Goal: Task Accomplishment & Management: Manage account settings

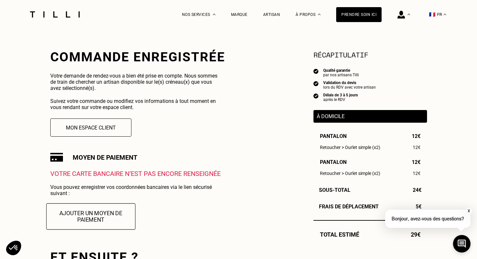
click at [92, 218] on button "Ajouter un moyen de paiement" at bounding box center [90, 216] width 89 height 26
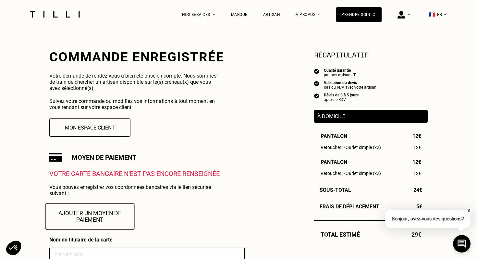
click at [114, 219] on button "Ajouter un moyen de paiement" at bounding box center [89, 216] width 89 height 26
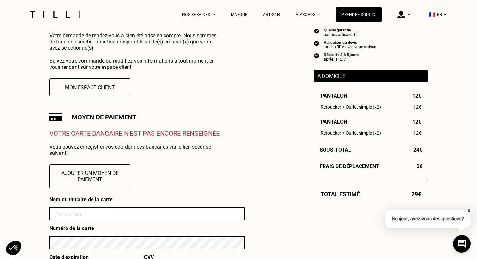
scroll to position [167, 0]
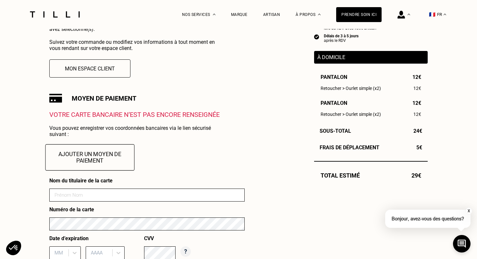
click at [88, 154] on button "Ajouter un moyen de paiement" at bounding box center [89, 157] width 89 height 26
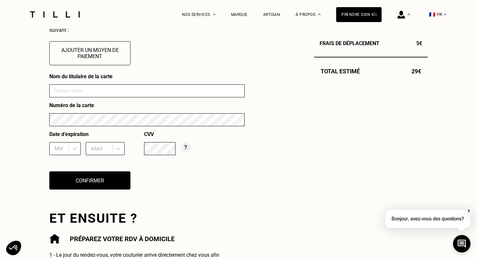
scroll to position [274, 0]
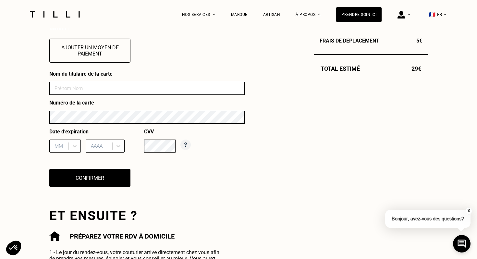
click at [172, 87] on input at bounding box center [147, 88] width 196 height 13
click at [127, 88] on input at bounding box center [147, 88] width 196 height 13
type input "[PERSON_NAME]"
click at [231, 146] on div "Date d’expiration MM AAAA CVV" at bounding box center [147, 143] width 196 height 29
click at [74, 149] on icon at bounding box center [74, 146] width 6 height 6
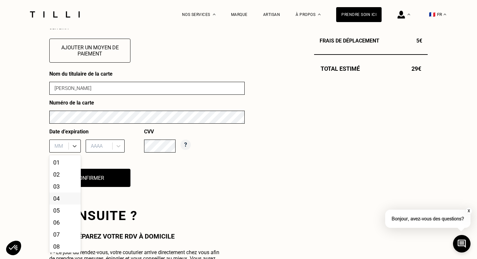
click at [55, 196] on div "04" at bounding box center [65, 199] width 32 height 12
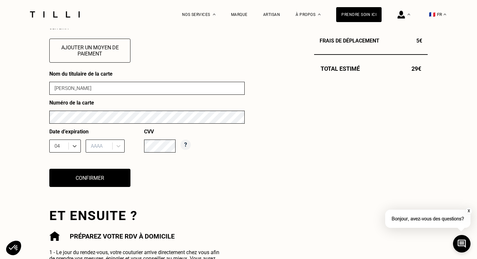
click at [105, 148] on div at bounding box center [100, 146] width 18 height 7
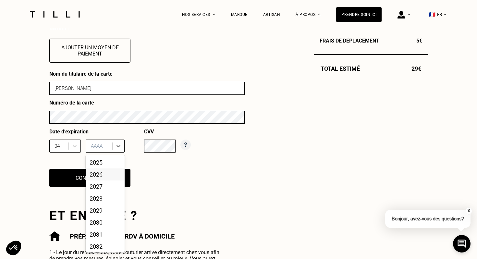
click at [99, 174] on div "2026" at bounding box center [105, 175] width 39 height 12
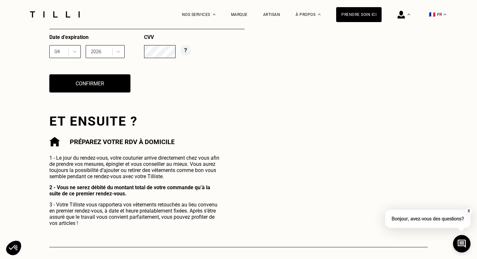
scroll to position [370, 0]
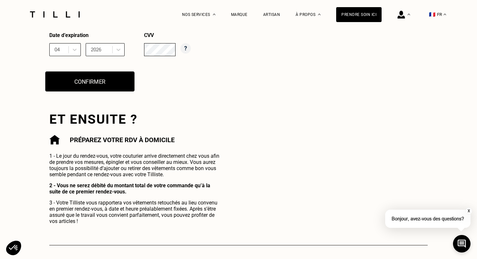
click at [100, 79] on button "Confirmer" at bounding box center [89, 81] width 89 height 20
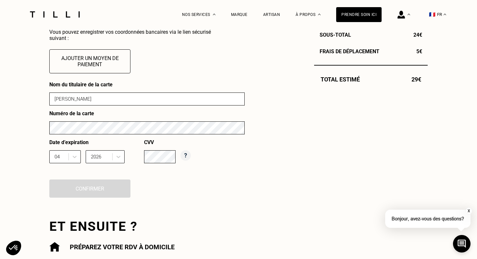
scroll to position [262, 0]
